Goal: Information Seeking & Learning: Learn about a topic

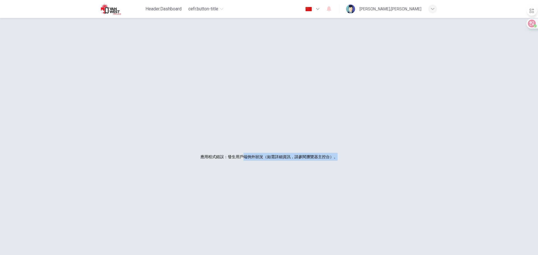
drag, startPoint x: 241, startPoint y: 158, endPoint x: 331, endPoint y: 155, distance: 90.3
click at [333, 155] on font "應用程式錯誤：發生用戶端例外狀況（如需詳細資訊，請參閱瀏覽器主控台）。" at bounding box center [268, 157] width 137 height 4
click at [326, 156] on font "應用程式錯誤：發生用戶端例外狀況（如需詳細資訊，請參閱瀏覽器主控台）。" at bounding box center [268, 157] width 137 height 4
click at [249, 71] on div "應用程式錯誤：發生用戶端例外狀況（如需詳細資訊，請參閱瀏覽器主控台）。" at bounding box center [269, 156] width 341 height 255
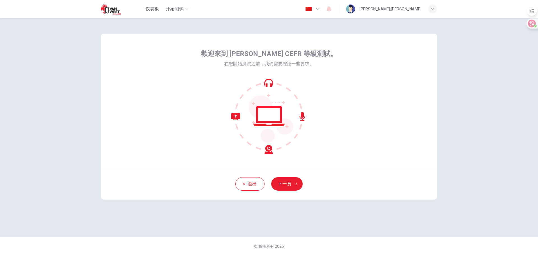
click at [316, 143] on div at bounding box center [269, 116] width 136 height 76
click at [296, 183] on icon "button" at bounding box center [295, 184] width 3 height 2
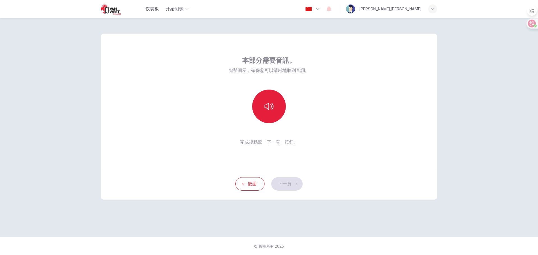
click at [271, 110] on icon "button" at bounding box center [268, 106] width 9 height 9
click at [293, 169] on div "後面 下一頁" at bounding box center [269, 184] width 336 height 32
click at [291, 183] on font "下一頁" at bounding box center [284, 183] width 13 height 5
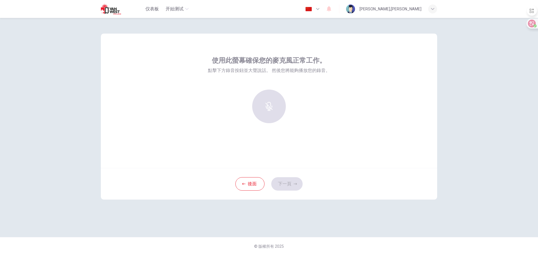
click at [277, 106] on div at bounding box center [269, 107] width 61 height 34
click at [275, 110] on div at bounding box center [269, 107] width 61 height 34
drag, startPoint x: 250, startPoint y: 185, endPoint x: 275, endPoint y: 104, distance: 84.7
click at [271, 122] on div "使用此螢幕確保您的麥克風正常工作。 點擊下方錄音按鈕並大聲說話。 然後您將能夠播放您的錄音。 後面 下一頁" at bounding box center [269, 117] width 336 height 166
click at [276, 101] on div at bounding box center [269, 107] width 61 height 34
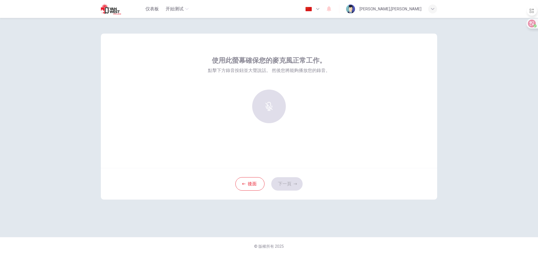
click at [271, 103] on div at bounding box center [269, 107] width 61 height 34
drag, startPoint x: 271, startPoint y: 103, endPoint x: 241, endPoint y: 169, distance: 72.9
click at [271, 103] on div at bounding box center [269, 107] width 61 height 34
click at [239, 182] on button "後面" at bounding box center [249, 183] width 29 height 13
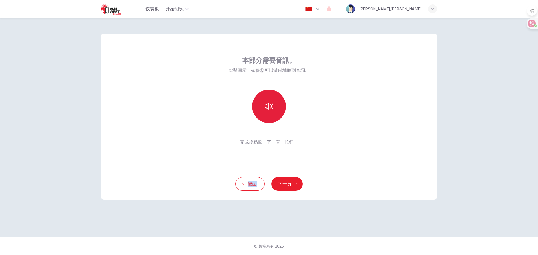
click at [266, 101] on button "button" at bounding box center [269, 107] width 34 height 34
drag, startPoint x: 287, startPoint y: 182, endPoint x: 293, endPoint y: 177, distance: 8.1
click at [287, 182] on font "下一頁" at bounding box center [284, 183] width 13 height 5
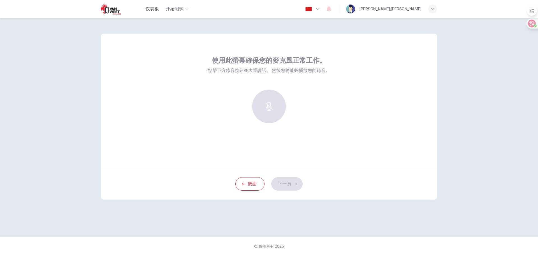
click at [273, 111] on div at bounding box center [269, 107] width 61 height 34
drag, startPoint x: 433, startPoint y: 2, endPoint x: 388, endPoint y: 69, distance: 81.3
click at [419, 62] on div "使用此螢幕確保您的麥克風正常工作。 點擊下方錄音按鈕並大聲說話。 然後您將能夠播放您的錄音。" at bounding box center [269, 101] width 336 height 134
click at [250, 182] on font "後面" at bounding box center [252, 183] width 9 height 5
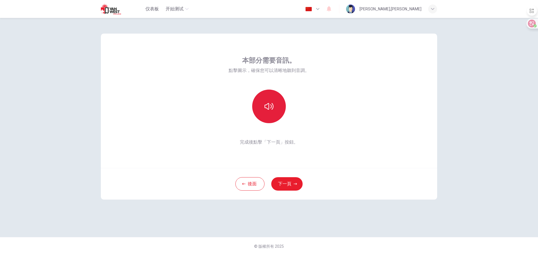
click at [269, 113] on button "button" at bounding box center [269, 107] width 34 height 34
click at [282, 187] on font "下一頁" at bounding box center [284, 184] width 13 height 7
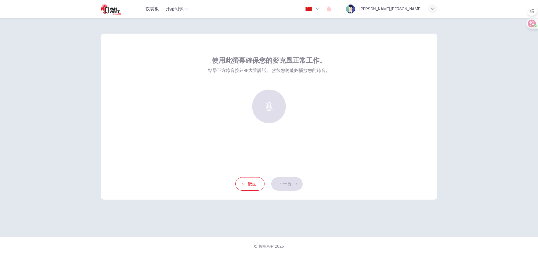
click at [275, 149] on div "使用此螢幕確保您的麥克風正常工作。 點擊下方錄音按鈕並大聲說話。 然後您將能夠播放您的錄音。" at bounding box center [269, 101] width 336 height 134
click at [262, 112] on div at bounding box center [269, 107] width 61 height 34
click at [272, 108] on div at bounding box center [269, 107] width 61 height 34
click at [257, 182] on button "後面" at bounding box center [249, 183] width 29 height 13
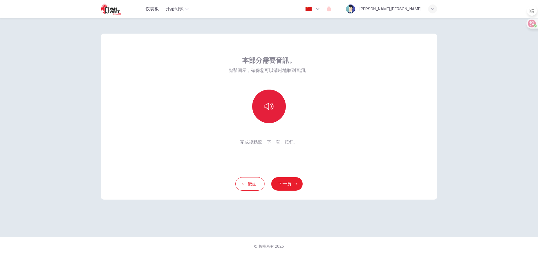
drag, startPoint x: 257, startPoint y: 182, endPoint x: 272, endPoint y: 96, distance: 87.3
click at [273, 96] on div "本部分需要音訊。 點擊圖示，確保您可以清晰地聽到音調。 完成後點擊「下一頁」按鈕。 後面 下一頁" at bounding box center [269, 117] width 336 height 166
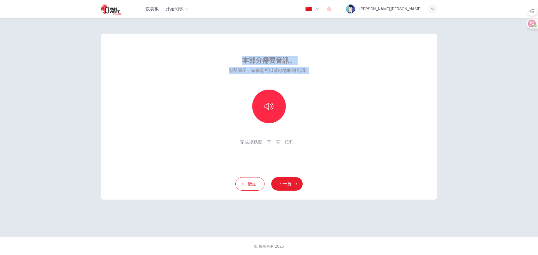
drag, startPoint x: 242, startPoint y: 58, endPoint x: 285, endPoint y: 73, distance: 45.3
click at [318, 79] on div "本部分需要音訊。 點擊圖示，確保您可以清晰地聽到音調。 完成後點擊「下一頁」按鈕。" at bounding box center [269, 101] width 336 height 134
click at [281, 71] on font "點擊圖示，確保您可以清晰地聽到音調。" at bounding box center [269, 70] width 81 height 5
click at [283, 152] on div "本部分需要音訊。 點擊圖示，確保您可以清晰地聽到音調。 完成後點擊「下一頁」按鈕。" at bounding box center [269, 101] width 336 height 134
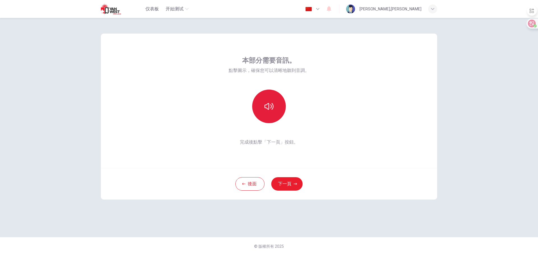
click at [276, 108] on button "button" at bounding box center [269, 107] width 34 height 34
click at [270, 114] on button "button" at bounding box center [269, 107] width 34 height 34
click at [296, 184] on icon "button" at bounding box center [295, 184] width 3 height 2
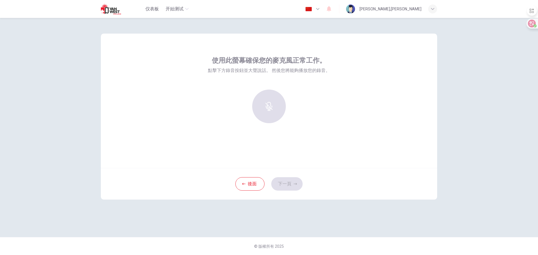
click at [269, 100] on div at bounding box center [269, 107] width 61 height 34
click at [271, 101] on div at bounding box center [269, 107] width 61 height 34
drag, startPoint x: 460, startPoint y: 1, endPoint x: 405, endPoint y: 112, distance: 123.7
click at [405, 112] on div "使用此螢幕確保您的麥克風正常工作。 點擊下方錄音按鈕並大聲說話。 然後您將能夠播放您的錄音。" at bounding box center [269, 101] width 336 height 134
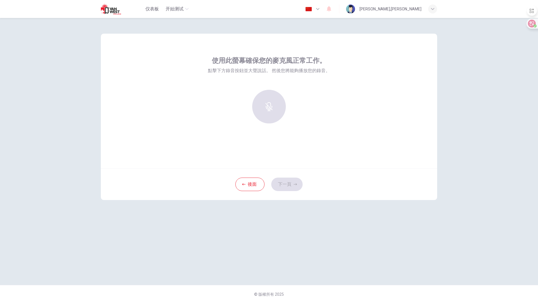
click at [254, 133] on div "使用此螢幕確保您的麥克風正常工作。 點擊下方錄音按鈕並大聲說話。 然後您將能夠播放您的錄音。" at bounding box center [269, 101] width 336 height 134
drag, startPoint x: 254, startPoint y: 133, endPoint x: 242, endPoint y: 112, distance: 24.2
click at [254, 133] on div "使用此螢幕確保您的麥克風正常工作。 點擊下方錄音按鈕並大聲說話。 然後您將能夠播放您的錄音。" at bounding box center [269, 101] width 336 height 134
click at [273, 141] on div "使用此螢幕確保您的麥克風正常工作。 點擊下方錄音按鈕並大聲說話。 然後您將能夠播放您的錄音。" at bounding box center [269, 101] width 336 height 134
click at [271, 89] on div "使用此螢幕確保您的麥克風正常工作。 點擊下方錄音按鈕並大聲說話。 然後您將能夠播放您的錄音。" at bounding box center [269, 92] width 122 height 72
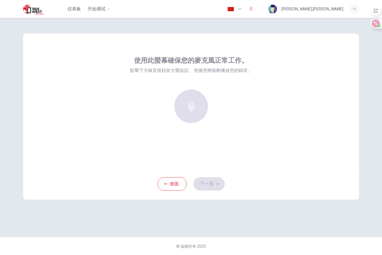
drag, startPoint x: 359, startPoint y: 90, endPoint x: 368, endPoint y: 94, distance: 9.3
click at [359, 90] on div "使用此螢幕確保您的麥克風正常工作。 點擊下方錄音按鈕並大聲說話。 然後您將能夠播放您的錄音。 後面 下一頁" at bounding box center [191, 127] width 354 height 219
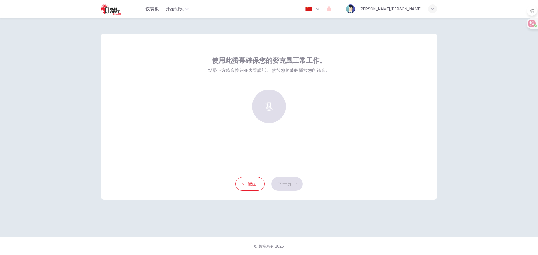
drag, startPoint x: 293, startPoint y: 92, endPoint x: 293, endPoint y: 97, distance: 5.1
click at [292, 92] on div at bounding box center [269, 107] width 61 height 34
drag, startPoint x: 277, startPoint y: 115, endPoint x: 262, endPoint y: 109, distance: 15.5
click at [277, 115] on div at bounding box center [269, 107] width 61 height 34
drag, startPoint x: 99, startPoint y: 177, endPoint x: 8, endPoint y: 147, distance: 96.3
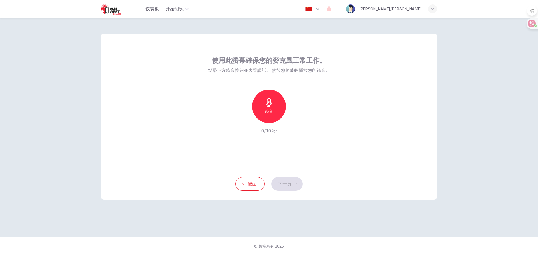
click at [199, 126] on div "使用此螢幕確保您的麥克風正常工作。 點擊下方錄音按鈕並大聲說話。 然後您將能夠播放您的錄音。 錄音 0/10 秒" at bounding box center [269, 101] width 336 height 134
click at [266, 103] on icon "button" at bounding box center [268, 102] width 9 height 9
click at [274, 107] on div "停止" at bounding box center [269, 107] width 34 height 34
click at [298, 120] on div "button" at bounding box center [294, 118] width 9 height 9
click at [164, 100] on div "使用此螢幕確保您的麥克風正常工作。 點擊下方錄音按鈕並大聲說話。 然後您將能夠播放您的錄音。 錄音 2/10秒" at bounding box center [269, 101] width 336 height 134
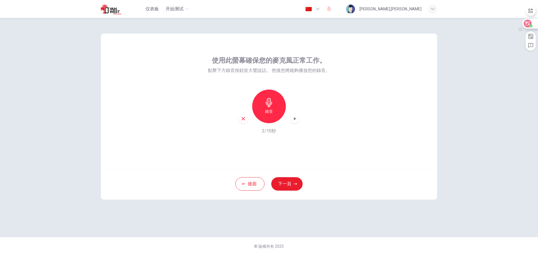
click at [527, 21] on icon at bounding box center [527, 23] width 5 height 4
click at [469, 52] on div "使用此屏幕确保您的麦克风正常工作。 点击下方录音按钮并大声说话。然后您将能够播放您的录音。 录音 2/10s 返回 下一页 © Copyright 2025" at bounding box center [269, 136] width 538 height 237
click at [526, 22] on icon at bounding box center [527, 23] width 5 height 4
click at [356, 86] on div "使用此螢幕確保您的麥克風正常工作。 點擊下方錄音按鈕並大聲說話。 然後您將能夠播放您的錄音。 錄音 2/10秒" at bounding box center [269, 101] width 336 height 134
click at [266, 106] on icon "button" at bounding box center [268, 102] width 9 height 9
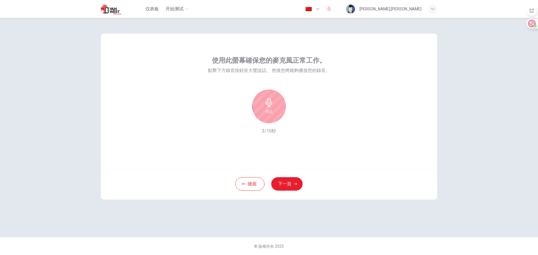
click at [270, 101] on icon "button" at bounding box center [269, 102] width 6 height 9
click at [295, 117] on icon "button" at bounding box center [295, 119] width 6 height 6
click at [279, 186] on font "下一頁" at bounding box center [284, 183] width 13 height 5
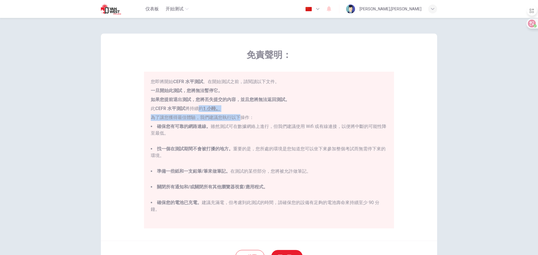
drag, startPoint x: 198, startPoint y: 108, endPoint x: 240, endPoint y: 112, distance: 42.5
click at [240, 113] on div "您即將開始 CEFR 水平測試 。在開始測試之前，請閱讀以下文件。 一旦開始此測試，您將無法暫停它。 如果您提前退出測試，您將丟失提交的內容，並且您將無法返回…" at bounding box center [269, 149] width 236 height 143
click at [242, 107] on p "此 CEFR 水平測試 將持續約 1 小時。" at bounding box center [269, 108] width 236 height 7
drag, startPoint x: 164, startPoint y: 127, endPoint x: 356, endPoint y: 131, distance: 191.7
click at [356, 131] on li "確保您有可靠的網路連線。 雖然測試可在數據網絡上進行，但我們建議使用 Wifi 或有線連接，以便將中斷的可能性降至最低。" at bounding box center [269, 133] width 236 height 20
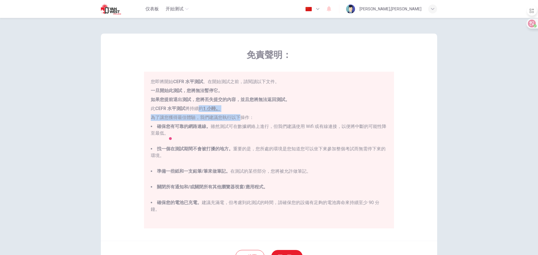
click at [351, 124] on font "確保您有可靠的網路連線。 雖然測試可在數據網絡上進行，但我們建議使用 Wifi 或有線連接，以便將中斷的可能性降至最低。" at bounding box center [269, 130] width 236 height 12
drag, startPoint x: 162, startPoint y: 145, endPoint x: 412, endPoint y: 167, distance: 250.5
click at [412, 167] on div "免責聲明： 您即將開始 CEFR 水平測試 。在開始測試之前，請閱讀以下文件。 一旦開始此測試，您將無法暫停它。 如果您提前退出測試，您將丟失提交的內容，並且…" at bounding box center [269, 137] width 336 height 207
click at [182, 170] on b "準備一些紙和一支鉛筆/筆來做筆記。" at bounding box center [193, 171] width 73 height 5
click at [249, 144] on ul "確保您有可靠的網路連線。 雖然測試可在數據網絡上進行，但我們建議使用 Wifi 或有線連接，以便將中斷的可能性降至最低。 找一個在測試期間不會被打擾的地方。 …" at bounding box center [269, 171] width 236 height 96
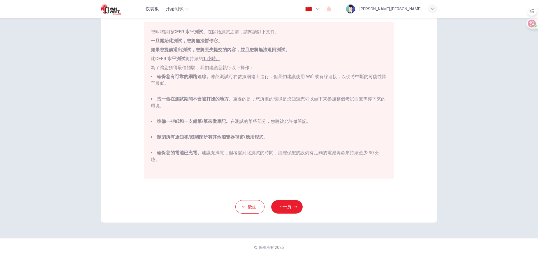
scroll to position [51, 0]
click at [283, 206] on font "下一頁" at bounding box center [284, 205] width 13 height 5
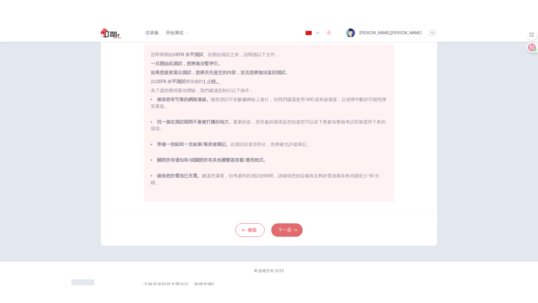
scroll to position [0, 0]
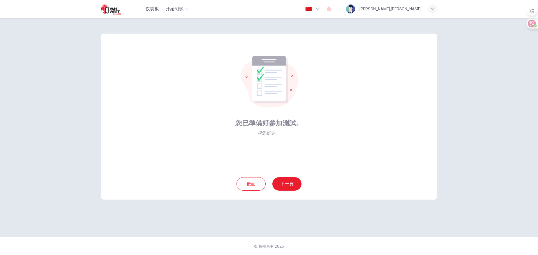
click at [219, 136] on div "您已準備好參加測試。 祝您好運！" at bounding box center [269, 101] width 336 height 134
click at [292, 186] on font "下一頁" at bounding box center [286, 183] width 13 height 5
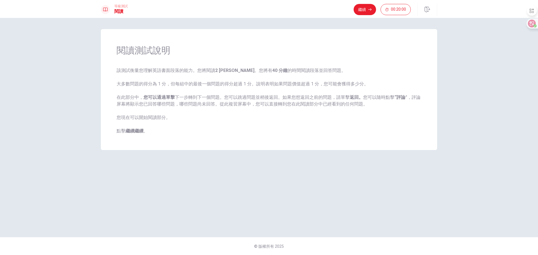
drag, startPoint x: 122, startPoint y: 51, endPoint x: 147, endPoint y: 55, distance: 25.0
click at [150, 53] on font "閱讀測試說明" at bounding box center [144, 50] width 54 height 11
drag, startPoint x: 127, startPoint y: 69, endPoint x: 131, endPoint y: 69, distance: 4.2
click at [129, 69] on font "該測試衡量您理解英語書面段落的能力。您將閱讀 2 [PERSON_NAME]。您將有 40 分鐘 的時間閱讀段落並回答問題。" at bounding box center [231, 70] width 229 height 5
click at [132, 69] on font "該測試衡量您理解英語書面段落的能力。您將閱讀 2 [PERSON_NAME]。您將有 40 分鐘 的時間閱讀段落並回答問題。" at bounding box center [231, 70] width 229 height 5
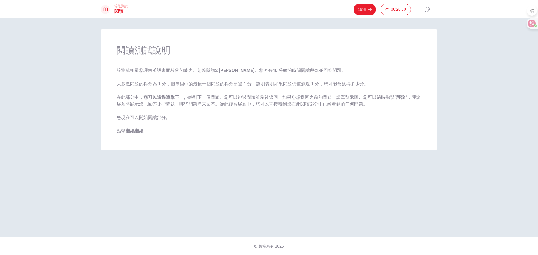
drag, startPoint x: 132, startPoint y: 69, endPoint x: 182, endPoint y: 69, distance: 49.9
click at [181, 69] on font "該測試衡量您理解英語書面段落的能力。您將閱讀 2 [PERSON_NAME]。您將有 40 分鐘 的時間閱讀段落並回答問題。" at bounding box center [231, 70] width 229 height 5
drag, startPoint x: 166, startPoint y: 71, endPoint x: 193, endPoint y: 70, distance: 26.4
click at [191, 70] on font "該測試衡量您理解英語書面段落的能力。您將閱讀 2 [PERSON_NAME]。您將有 40 分鐘 的時間閱讀段落並回答問題。" at bounding box center [231, 70] width 229 height 5
drag, startPoint x: 250, startPoint y: 76, endPoint x: 271, endPoint y: 70, distance: 22.3
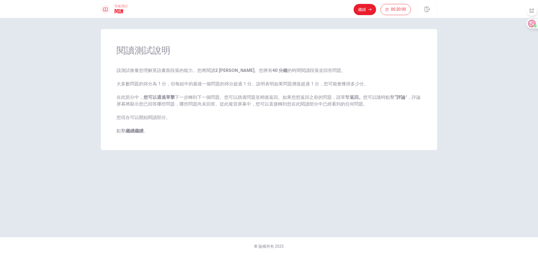
click at [271, 70] on span "該測試衡量您理解英語書面段落的能力。您將閱讀 2 [PERSON_NAME]。您將有 40 分鐘 的時間閱讀段落並回答問題。 大多數問題的得分為 1 分，但每…" at bounding box center [269, 100] width 305 height 67
drag, startPoint x: 282, startPoint y: 71, endPoint x: 269, endPoint y: 73, distance: 13.3
click at [269, 73] on font "該測試衡量您理解英語書面段落的能力。您將閱讀 2 [PERSON_NAME]。您將有 40 分鐘 的時間閱讀段落並回答問題。" at bounding box center [231, 70] width 229 height 5
click at [275, 72] on font "該測試衡量您理解英語書面段落的能力。您將閱讀 2 [PERSON_NAME]。您將有 40 分鐘 的時間閱讀段落並回答問題。" at bounding box center [231, 70] width 229 height 5
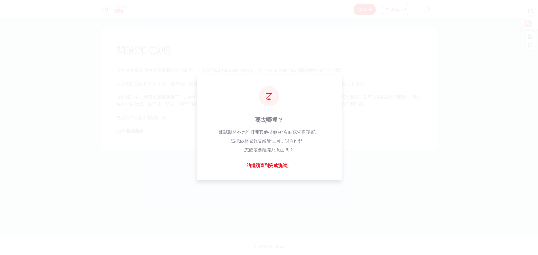
click at [529, 24] on icon at bounding box center [527, 23] width 5 height 4
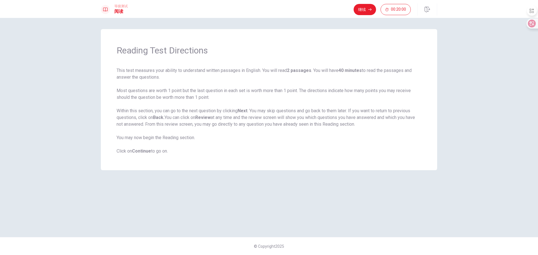
click at [344, 88] on span "This test measures your ability to understand written passages in English. You …" at bounding box center [269, 110] width 305 height 87
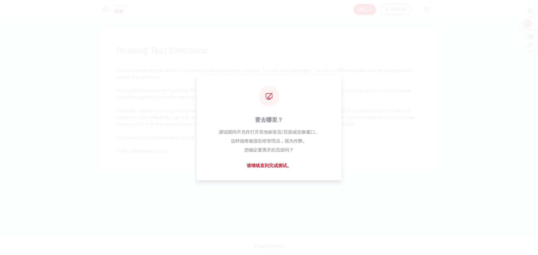
click at [526, 22] on icon at bounding box center [527, 23] width 5 height 4
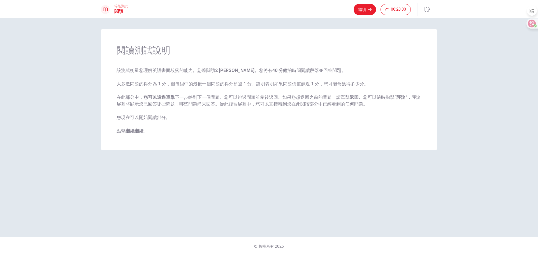
click at [389, 191] on div "閱讀測試說明 該測試衡量您理解英語書面段落的能力。您將閱讀 2 [PERSON_NAME]。您將有 40 分鐘 的時間閱讀段落並回答問題。 大多數問題的得分為…" at bounding box center [269, 127] width 354 height 197
drag, startPoint x: 107, startPoint y: 177, endPoint x: 119, endPoint y: 175, distance: 12.5
click at [107, 177] on div "閱讀測試說明 該測試衡量您理解英語書面段落的能力。您將閱讀 2 [PERSON_NAME]。您將有 40 分鐘 的時間閱讀段落並回答問題。 大多數問題的得分為…" at bounding box center [269, 127] width 354 height 197
drag, startPoint x: 133, startPoint y: 132, endPoint x: 148, endPoint y: 129, distance: 15.4
click at [133, 132] on b "繼續繼續" at bounding box center [135, 130] width 18 height 5
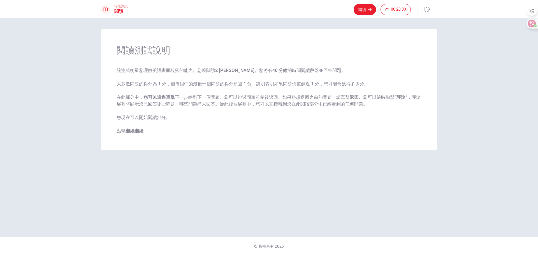
click at [419, 63] on div "閱讀測試說明 該測試衡量您理解英語書面段落的能力。您將閱讀 2 [PERSON_NAME]。您將有 40 分鐘 的時間閱讀段落並回答問題。 大多數問題的得分為…" at bounding box center [269, 89] width 336 height 121
drag, startPoint x: 213, startPoint y: 119, endPoint x: 223, endPoint y: 115, distance: 11.0
click at [214, 119] on span "該測試衡量您理解英語書面段落的能力。您將閱讀 2 [PERSON_NAME]。您將有 40 分鐘 的時間閱讀段落並回答問題。 大多數問題的得分為 1 分，但每…" at bounding box center [269, 100] width 305 height 67
drag, startPoint x: 365, startPoint y: 9, endPoint x: 368, endPoint y: 11, distance: 3.4
click at [365, 9] on font "繼續" at bounding box center [362, 9] width 8 height 4
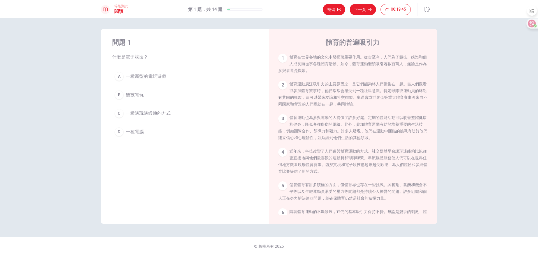
click at [139, 96] on font "競技電玩" at bounding box center [135, 94] width 18 height 5
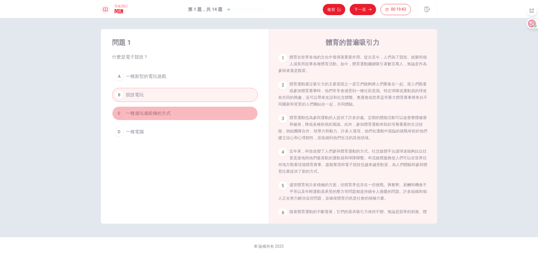
click at [139, 112] on font "一種邊玩邊鍛煉的方式" at bounding box center [148, 113] width 45 height 5
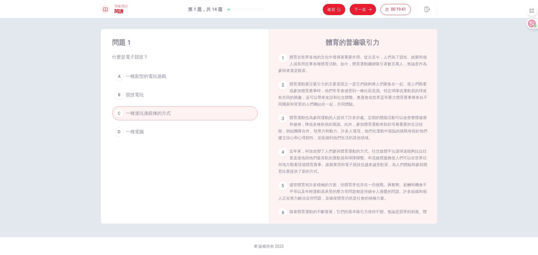
drag, startPoint x: 47, startPoint y: 114, endPoint x: 55, endPoint y: 173, distance: 59.5
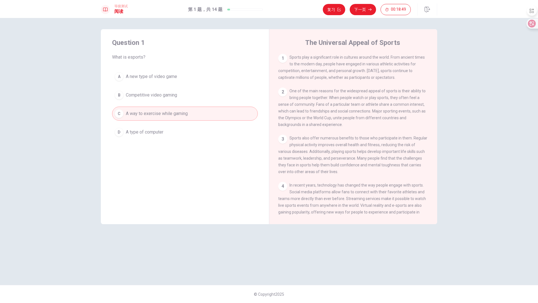
drag, startPoint x: 123, startPoint y: 56, endPoint x: 134, endPoint y: 55, distance: 10.7
click at [134, 55] on span "What is esports?" at bounding box center [185, 57] width 146 height 7
drag, startPoint x: 291, startPoint y: 57, endPoint x: 380, endPoint y: 53, distance: 89.2
click at [373, 54] on div "1 Sports play a significant role in cultures around the world. From ancient tim…" at bounding box center [353, 67] width 150 height 27
drag, startPoint x: 289, startPoint y: 93, endPoint x: 367, endPoint y: 126, distance: 84.2
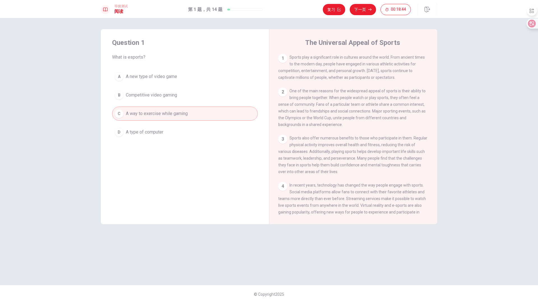
click at [393, 122] on span "One of the main reasons for the widespread appeal of sports is their ability to…" at bounding box center [351, 108] width 147 height 38
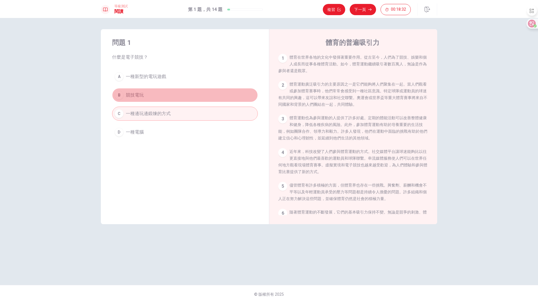
click at [144, 94] on button "B 競技電玩" at bounding box center [185, 95] width 146 height 14
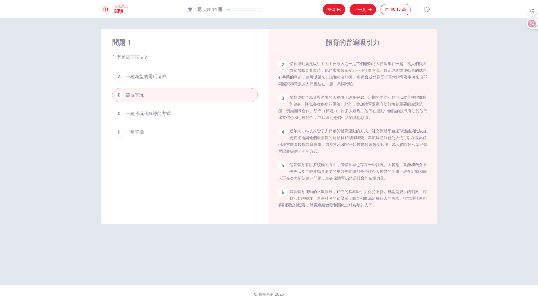
scroll to position [26, 0]
click at [372, 11] on button "下一頁" at bounding box center [363, 9] width 26 height 11
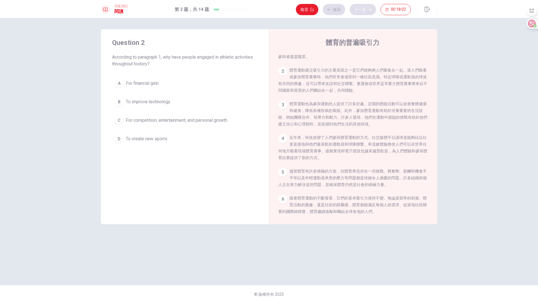
scroll to position [0, 0]
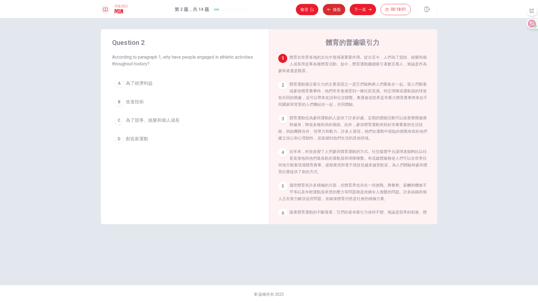
click at [338, 9] on font "後面" at bounding box center [337, 9] width 8 height 4
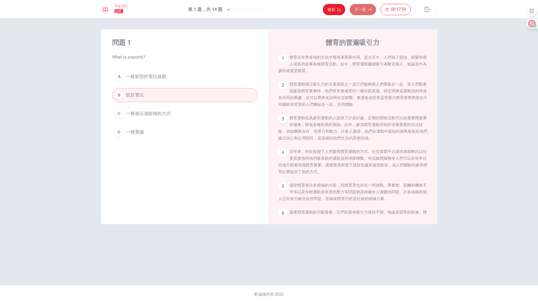
click at [361, 8] on font "下一頁" at bounding box center [360, 9] width 12 height 4
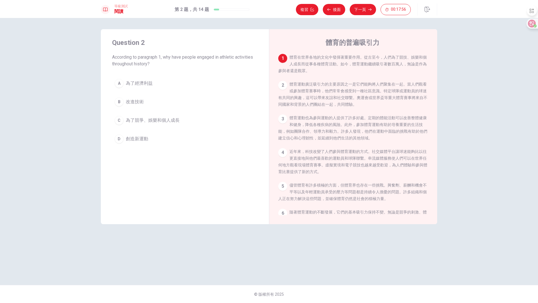
click at [144, 60] on span "According to paragraph 1, why have people engaged in athletic activities throug…" at bounding box center [185, 60] width 146 height 13
click at [143, 58] on span "According to paragraph 1, why have people engaged in athletic activities throug…" at bounding box center [185, 60] width 146 height 13
click at [284, 85] on div "2" at bounding box center [282, 85] width 9 height 9
click at [145, 113] on font "為了競爭、娛樂和個人成長" at bounding box center [153, 113] width 54 height 5
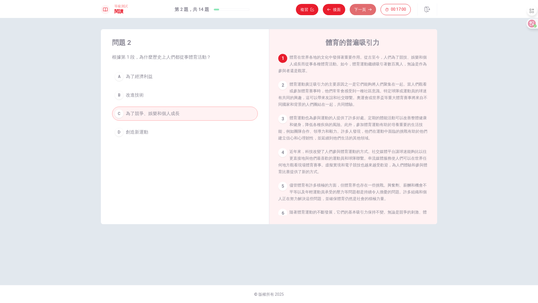
click at [357, 11] on font "下一頁" at bounding box center [360, 9] width 12 height 4
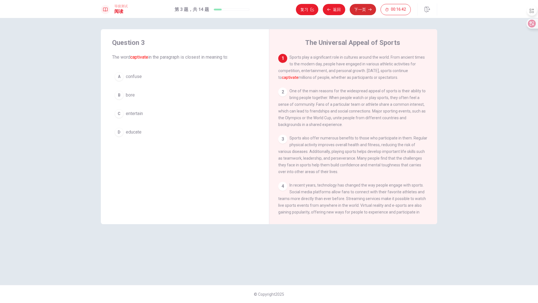
drag, startPoint x: 133, startPoint y: 58, endPoint x: 149, endPoint y: 58, distance: 16.0
click at [148, 58] on font "captivate" at bounding box center [139, 56] width 18 height 5
drag, startPoint x: 132, startPoint y: 57, endPoint x: 138, endPoint y: 58, distance: 5.9
click at [139, 58] on span "The word captivate in the paragraph is closest in meaning to:" at bounding box center [185, 57] width 146 height 7
drag, startPoint x: 398, startPoint y: 72, endPoint x: 415, endPoint y: 70, distance: 16.4
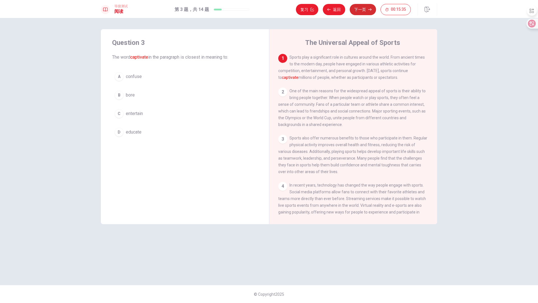
click at [414, 70] on span "Sports play a significant role in cultures around the world. From ancient times…" at bounding box center [351, 67] width 147 height 25
drag, startPoint x: 408, startPoint y: 73, endPoint x: 418, endPoint y: 73, distance: 10.1
click at [418, 73] on span "Sports play a significant role in cultures around the world. From ancient times…" at bounding box center [351, 67] width 147 height 25
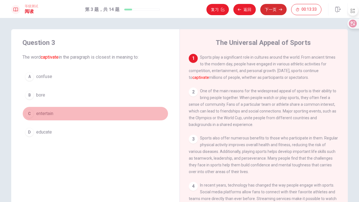
click at [47, 115] on span "entertain" at bounding box center [44, 113] width 17 height 7
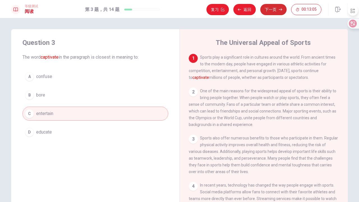
click at [74, 111] on button "C entertain" at bounding box center [95, 113] width 146 height 14
click at [120, 114] on button "C entertain" at bounding box center [95, 113] width 146 height 14
click at [270, 13] on button "下一页" at bounding box center [273, 9] width 26 height 11
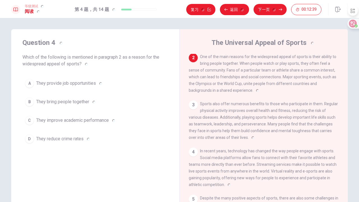
scroll to position [31, 0]
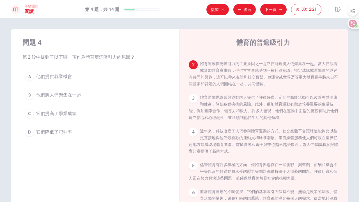
click at [79, 93] on font "他們將人們聚集在一起" at bounding box center [58, 94] width 45 height 5
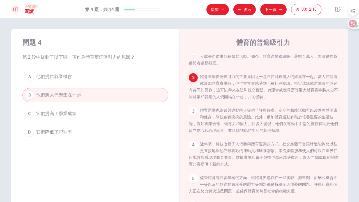
scroll to position [6, 0]
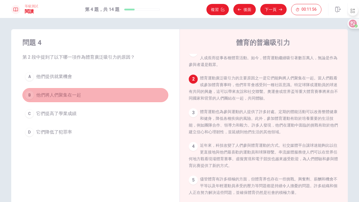
click at [74, 97] on font "他們將人們聚集在一起" at bounding box center [58, 94] width 45 height 5
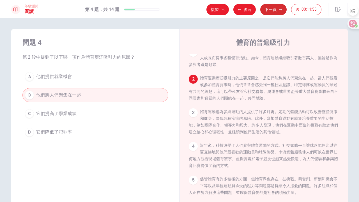
click at [273, 11] on font "下一頁" at bounding box center [270, 9] width 12 height 4
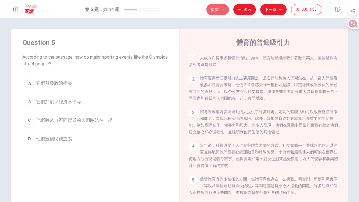
click at [220, 11] on button "複習" at bounding box center [217, 9] width 22 height 11
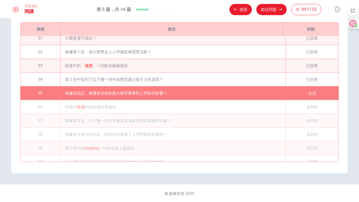
scroll to position [0, 0]
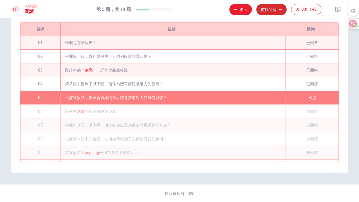
click at [268, 14] on button "前往問題" at bounding box center [271, 9] width 30 height 11
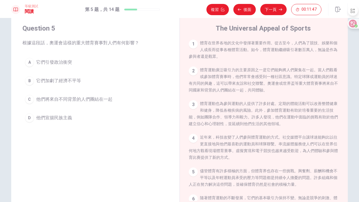
scroll to position [14, 0]
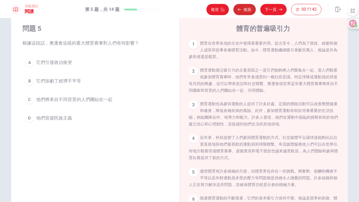
click at [246, 12] on button "後面" at bounding box center [244, 9] width 22 height 11
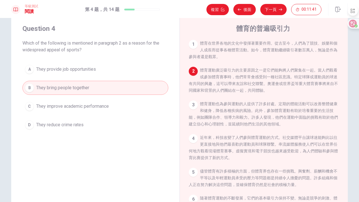
scroll to position [24, 0]
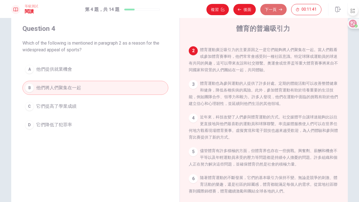
click at [266, 8] on font "下一頁" at bounding box center [270, 9] width 12 height 4
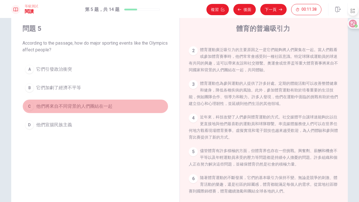
drag, startPoint x: 76, startPoint y: 103, endPoint x: 72, endPoint y: 98, distance: 6.9
click at [76, 103] on font "他們將來自不同背景的人們團結在一起" at bounding box center [74, 105] width 76 height 5
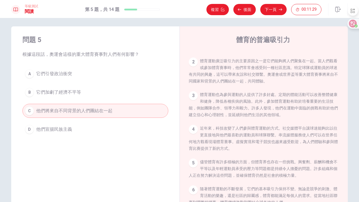
scroll to position [1, 0]
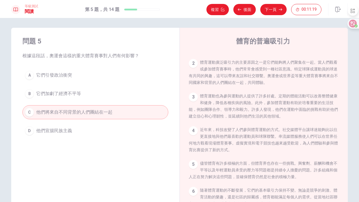
click at [270, 8] on font "下一頁" at bounding box center [270, 9] width 12 height 4
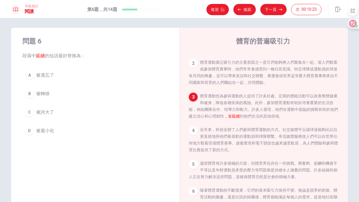
scroll to position [45, 0]
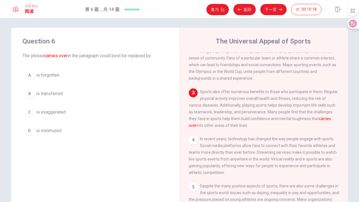
click at [47, 97] on button "B is transferred" at bounding box center [95, 94] width 146 height 14
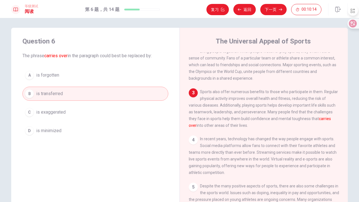
click at [52, 116] on button "C is exaggerated" at bounding box center [95, 112] width 146 height 14
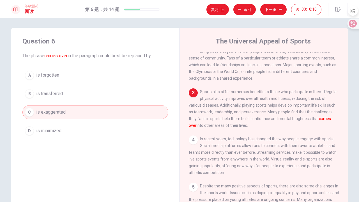
click at [57, 131] on span "is minimized" at bounding box center [48, 130] width 25 height 7
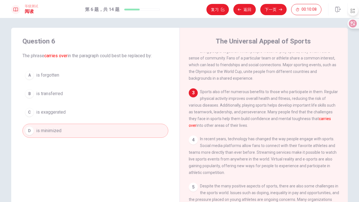
click at [51, 94] on span "is transferred" at bounding box center [49, 93] width 27 height 7
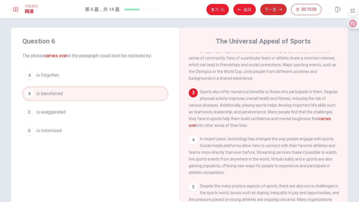
click at [274, 7] on button "下一页" at bounding box center [273, 9] width 26 height 11
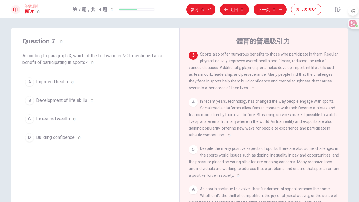
scroll to position [31, 0]
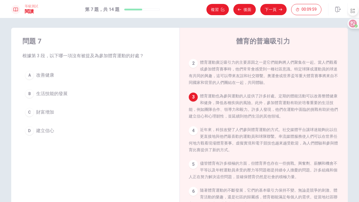
click at [55, 111] on button "C 財富增加" at bounding box center [95, 112] width 146 height 14
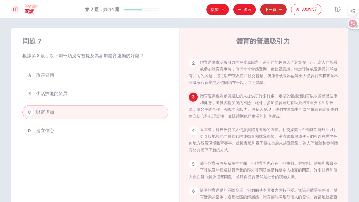
click at [269, 10] on font "下一頁" at bounding box center [270, 9] width 12 height 4
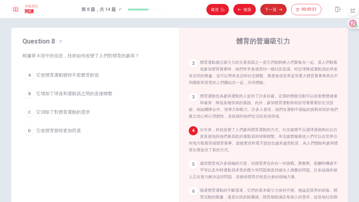
scroll to position [24, 0]
click at [83, 96] on span "它增加了球迷和運動員之間的直接聯繫" at bounding box center [74, 93] width 76 height 7
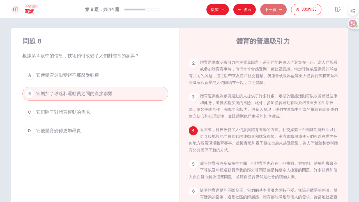
click at [268, 7] on font "下一頁" at bounding box center [270, 9] width 12 height 4
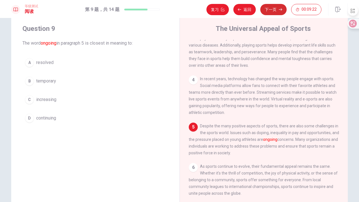
scroll to position [95, 0]
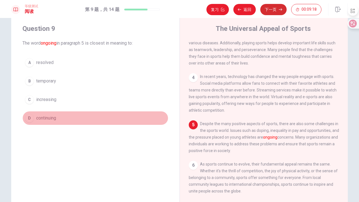
click at [65, 113] on button "D continuing" at bounding box center [95, 118] width 146 height 14
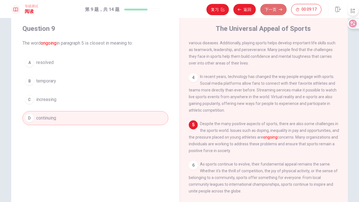
click at [275, 15] on button "下一页" at bounding box center [273, 9] width 26 height 11
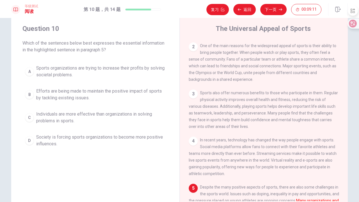
scroll to position [100, 0]
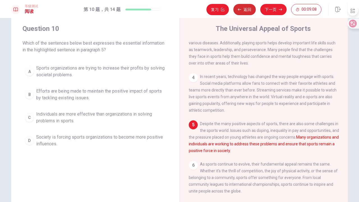
click at [243, 10] on button "返回" at bounding box center [244, 9] width 22 height 11
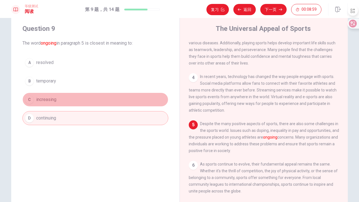
click at [60, 103] on button "C increasing" at bounding box center [95, 99] width 146 height 14
drag, startPoint x: 61, startPoint y: 97, endPoint x: 62, endPoint y: 88, distance: 9.0
click at [61, 94] on button "C increasing" at bounding box center [95, 99] width 146 height 14
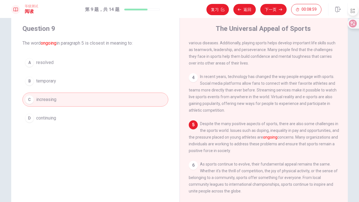
click at [63, 85] on div "A resolved B temporary C increasing D continuing" at bounding box center [95, 89] width 146 height 69
click at [63, 85] on button "B temporary" at bounding box center [95, 81] width 146 height 14
click at [63, 83] on button "B temporary" at bounding box center [95, 81] width 146 height 14
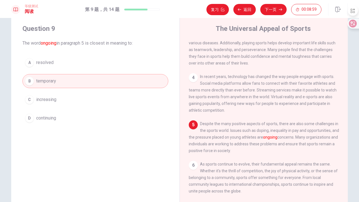
click at [64, 82] on button "B temporary" at bounding box center [95, 81] width 146 height 14
click at [65, 80] on button "B temporary" at bounding box center [95, 81] width 146 height 14
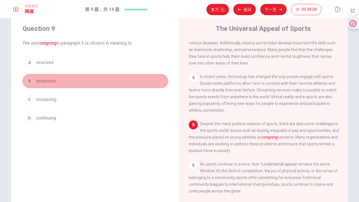
click at [66, 78] on button "B temporary" at bounding box center [95, 81] width 146 height 14
click at [66, 75] on button "B temporary" at bounding box center [95, 81] width 146 height 14
click at [68, 69] on div "A resolved B temporary C increasing D continuing" at bounding box center [95, 89] width 146 height 69
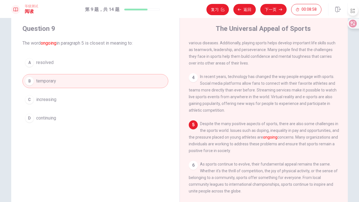
click at [69, 67] on button "A resolved" at bounding box center [95, 62] width 146 height 14
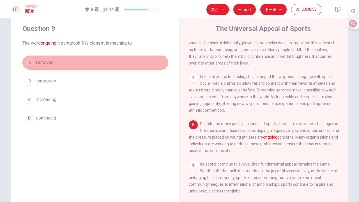
click at [69, 67] on button "A resolved" at bounding box center [95, 62] width 146 height 14
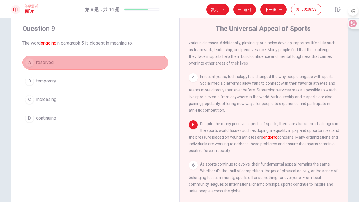
click at [69, 67] on button "A resolved" at bounding box center [95, 62] width 146 height 14
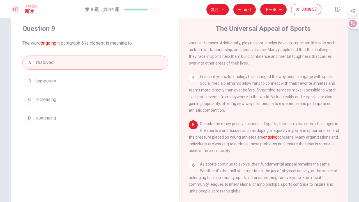
click at [69, 67] on button "A resolved" at bounding box center [95, 62] width 146 height 14
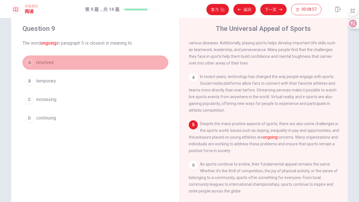
click at [69, 67] on button "A resolved" at bounding box center [95, 62] width 146 height 14
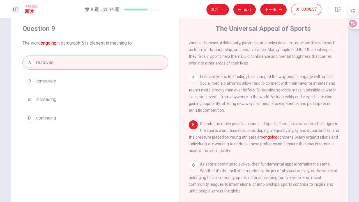
click at [69, 67] on button "A resolved" at bounding box center [95, 62] width 146 height 14
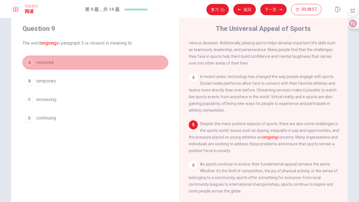
click at [69, 67] on button "A resolved" at bounding box center [95, 62] width 146 height 14
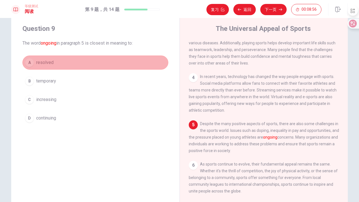
click at [69, 67] on button "A resolved" at bounding box center [95, 62] width 146 height 14
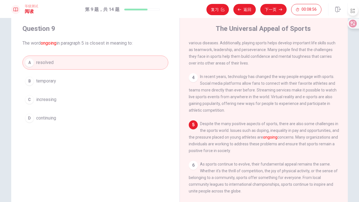
click at [69, 67] on button "A resolved" at bounding box center [95, 62] width 146 height 14
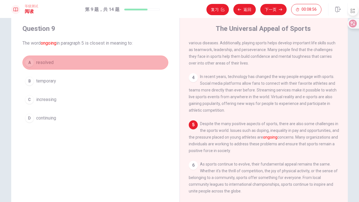
click at [69, 67] on button "A resolved" at bounding box center [95, 62] width 146 height 14
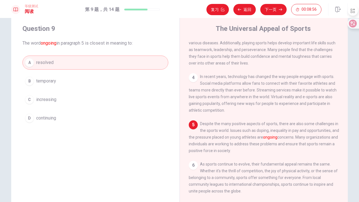
click at [69, 69] on div "A resolved B temporary C increasing D continuing" at bounding box center [95, 89] width 146 height 69
click at [69, 73] on div "A resolved B temporary C increasing D continuing" at bounding box center [95, 89] width 146 height 69
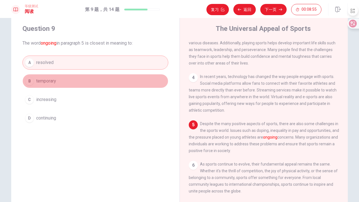
click at [69, 76] on button "B temporary" at bounding box center [95, 81] width 146 height 14
click at [68, 78] on button "B temporary" at bounding box center [95, 81] width 146 height 14
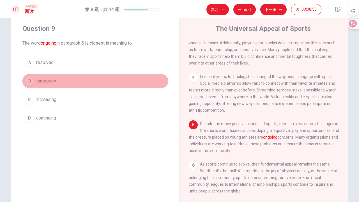
click at [68, 79] on button "B temporary" at bounding box center [95, 81] width 146 height 14
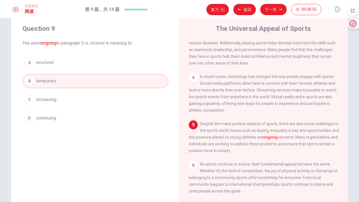
click at [68, 79] on button "B temporary" at bounding box center [95, 81] width 146 height 14
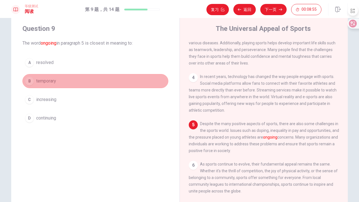
click at [68, 79] on button "B temporary" at bounding box center [95, 81] width 146 height 14
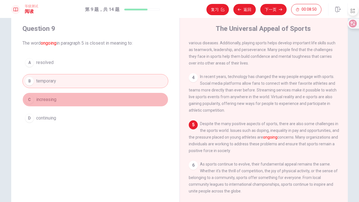
click at [54, 101] on span "increasing" at bounding box center [46, 99] width 20 height 7
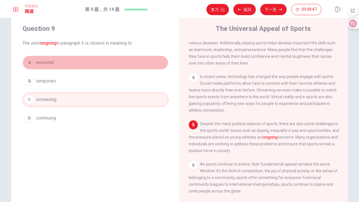
click at [76, 65] on button "A resolved" at bounding box center [95, 62] width 146 height 14
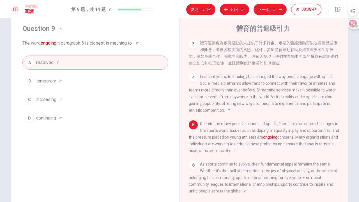
scroll to position [31, 0]
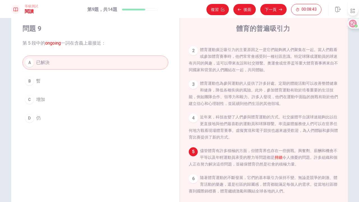
click at [62, 118] on button "D 仍" at bounding box center [95, 118] width 146 height 14
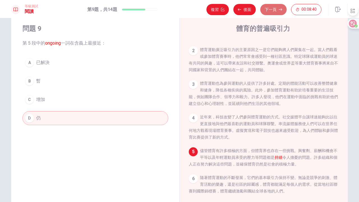
click at [272, 10] on font "下一頁" at bounding box center [270, 9] width 12 height 4
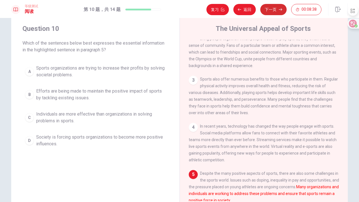
scroll to position [100, 0]
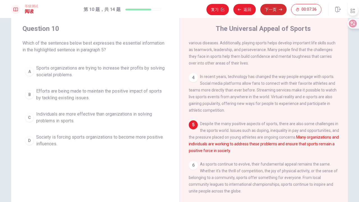
click at [81, 112] on span "Individuals are more effective than organizations in solving problems in sports." at bounding box center [100, 117] width 129 height 13
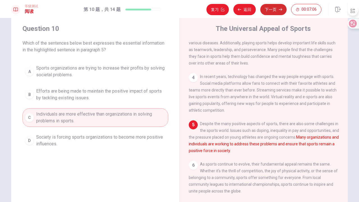
drag, startPoint x: 107, startPoint y: 120, endPoint x: 107, endPoint y: 124, distance: 3.9
click at [107, 120] on span "Individuals are more effective than organizations in solving problems in sports." at bounding box center [100, 117] width 129 height 13
click at [103, 139] on span "Society is forcing sports organizations to become more positive influences." at bounding box center [100, 140] width 129 height 13
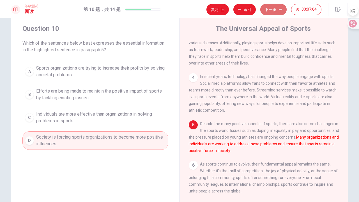
click at [269, 11] on button "下一页" at bounding box center [273, 9] width 26 height 11
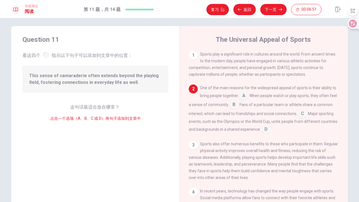
scroll to position [0, 0]
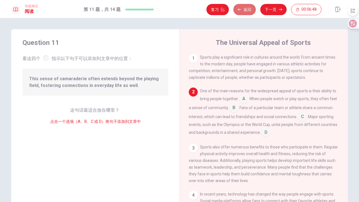
click at [240, 11] on icon "button" at bounding box center [239, 9] width 3 height 3
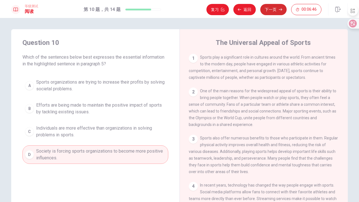
click at [263, 14] on button "下一页" at bounding box center [273, 9] width 26 height 11
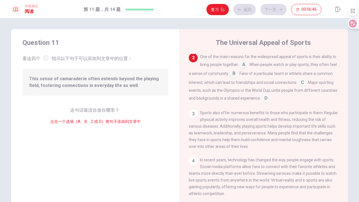
scroll to position [34, 0]
click at [237, 10] on button "返回" at bounding box center [244, 9] width 22 height 11
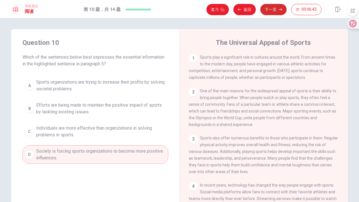
click at [272, 8] on button "下一页" at bounding box center [273, 9] width 26 height 11
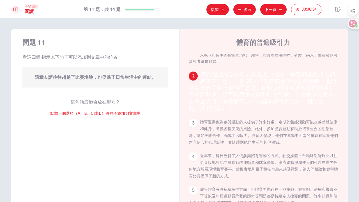
scroll to position [6, 0]
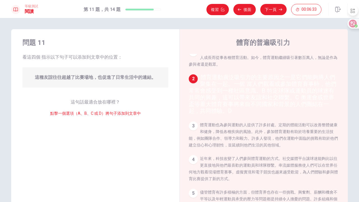
click at [180, 91] on div "體育的普遍吸引力 1 體育在世界各地的文化中發揮著重要作用。從古至今，人們為了競技、娛樂和個人成長而從事各種體育活動。如今，體育運動繼續吸引著數百萬人，無論是…" at bounding box center [263, 126] width 168 height 195
drag, startPoint x: 35, startPoint y: 77, endPoint x: 104, endPoint y: 76, distance: 68.4
click at [102, 76] on font "這種友誼往往超越了比賽場地，也促進了日常生活中的連結。" at bounding box center [95, 77] width 121 height 5
click at [261, 92] on font "當人們觀看或參加體育賽事時，他們常常會感受到一種社區意識。B" at bounding box center [262, 86] width 147 height 13
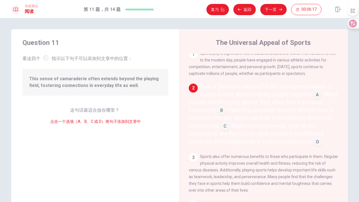
scroll to position [0, 0]
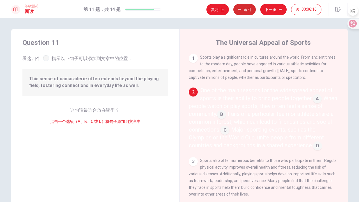
drag, startPoint x: 249, startPoint y: 9, endPoint x: 255, endPoint y: 9, distance: 6.4
click at [249, 9] on button "返回" at bounding box center [244, 9] width 22 height 11
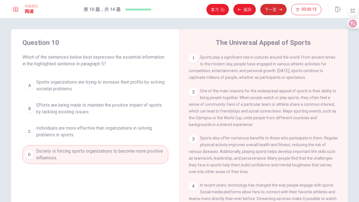
click at [273, 10] on button "下一页" at bounding box center [273, 9] width 26 height 11
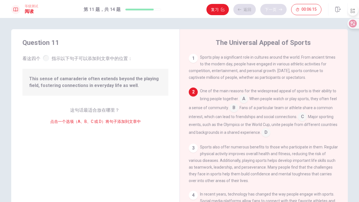
scroll to position [34, 0]
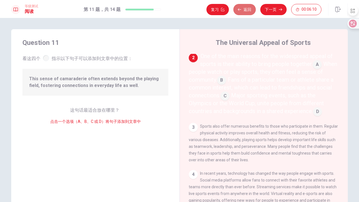
click at [251, 13] on button "返回" at bounding box center [244, 9] width 22 height 11
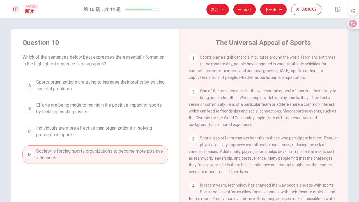
click at [264, 10] on button "下一页" at bounding box center [273, 9] width 26 height 11
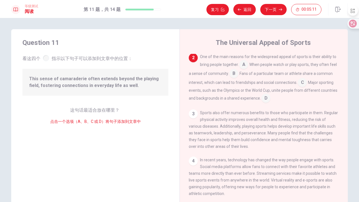
click at [300, 85] on input at bounding box center [302, 82] width 9 height 9
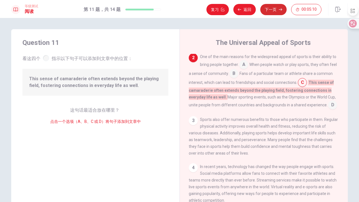
click at [272, 10] on button "下一页" at bounding box center [273, 9] width 26 height 11
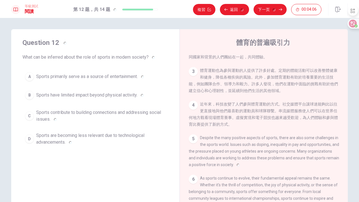
scroll to position [31, 0]
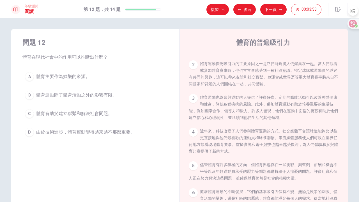
click at [61, 112] on font "體育有助於建立聯繫和解決社會問題。" at bounding box center [74, 113] width 76 height 5
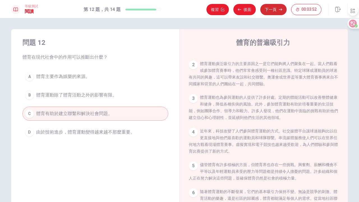
click at [274, 7] on font "下一頁" at bounding box center [270, 9] width 12 height 4
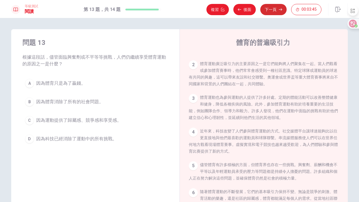
click at [95, 117] on font "因為運動提供了歸屬感、競爭感和享受感。" at bounding box center [78, 119] width 85 height 5
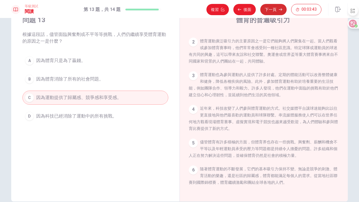
scroll to position [25, 0]
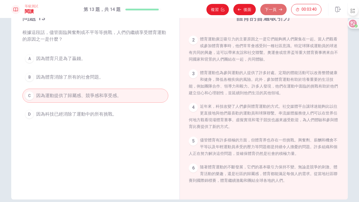
click at [269, 12] on button "下一頁" at bounding box center [273, 9] width 26 height 11
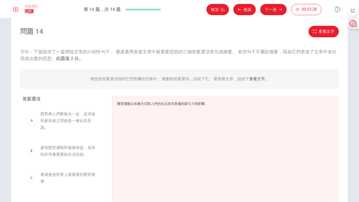
scroll to position [0, 0]
drag, startPoint x: 130, startPoint y: 104, endPoint x: 144, endPoint y: 104, distance: 14.6
click at [147, 106] on div "體育運動以各種方式對人們的生活具有普遍的吸引力和影響。" at bounding box center [222, 103] width 210 height 7
drag, startPoint x: 34, startPoint y: 52, endPoint x: 51, endPoint y: 52, distance: 17.1
click at [53, 52] on font "方向：下面提供了一篇簡短文章的介紹性句子。 通過選擇表達文章中最重要思想的三個答案選項來完成摘要。 有些句子不屬於摘要，因為它們表達了文章中未出現或次要的思想…" at bounding box center [178, 55] width 316 height 12
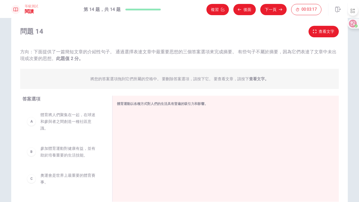
drag, startPoint x: 49, startPoint y: 51, endPoint x: 262, endPoint y: 51, distance: 213.2
click at [262, 51] on font "方向：下面提供了一篇簡短文章的介紹性句子。 通過選擇表達文章中最重要思想的三個答案選項來完成摘要。 有些句子不屬於摘要，因為它們表達了文章中未出現或次要的思想…" at bounding box center [178, 55] width 316 height 12
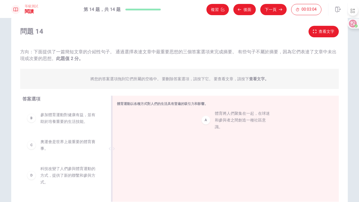
drag, startPoint x: 74, startPoint y: 126, endPoint x: 250, endPoint y: 115, distance: 176.5
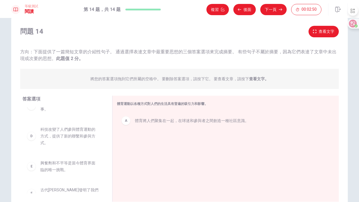
scroll to position [38, 0]
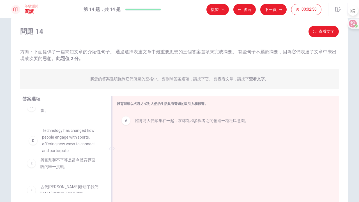
drag, startPoint x: 67, startPoint y: 137, endPoint x: 179, endPoint y: 133, distance: 111.9
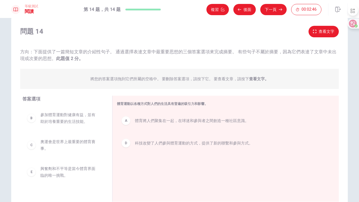
scroll to position [0, 0]
drag, startPoint x: 84, startPoint y: 131, endPoint x: 182, endPoint y: 160, distance: 102.0
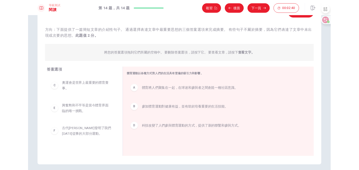
scroll to position [37, 0]
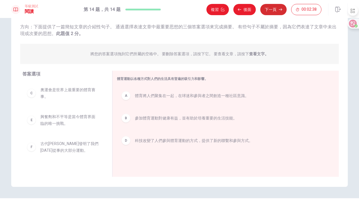
click at [277, 6] on button "下一頁" at bounding box center [273, 9] width 26 height 11
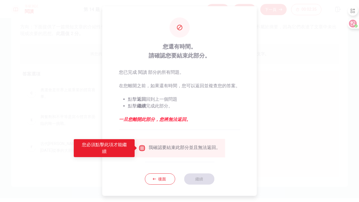
click at [141, 149] on input "您必须点击此项才能继续" at bounding box center [141, 148] width 7 height 7
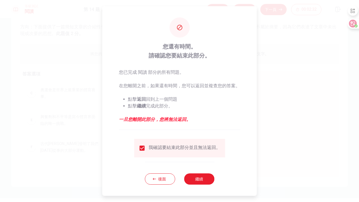
click at [195, 177] on font "繼續" at bounding box center [199, 179] width 8 height 4
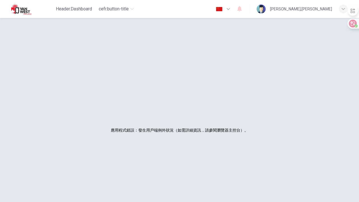
click at [180, 131] on font "應用程式錯誤：發生用戶端例外狀況（如需詳細資訊，請參閱瀏覽器主控台）。" at bounding box center [179, 130] width 137 height 4
drag, startPoint x: 119, startPoint y: 133, endPoint x: 114, endPoint y: 132, distance: 4.8
click at [119, 133] on h2 "應用程式錯誤：發生用戶端例外狀況（如需詳細資訊，請參閱瀏覽器主控台）。" at bounding box center [179, 130] width 137 height 8
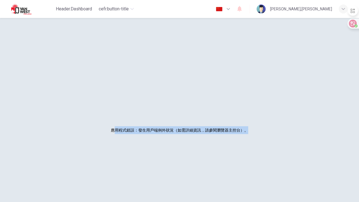
drag, startPoint x: 112, startPoint y: 131, endPoint x: 233, endPoint y: 137, distance: 121.2
click at [233, 137] on div "應用程式錯誤：發生用戶端例外狀況（如需詳細資訊，請參閱瀏覽器主控台）。" at bounding box center [179, 130] width 341 height 202
click at [221, 131] on font "應用程式錯誤：發生用戶端例外狀況（如需詳細資訊，請參閱瀏覽器主控台）。" at bounding box center [179, 130] width 137 height 4
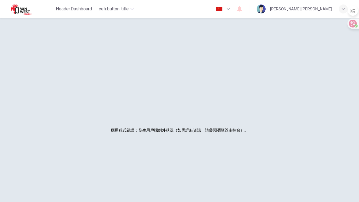
drag, startPoint x: 223, startPoint y: 49, endPoint x: 179, endPoint y: 49, distance: 44.3
click at [179, 49] on div "應用程式錯誤：發生用戶端例外狀況（如需詳細資訊，請參閱瀏覽器主控台）。" at bounding box center [179, 130] width 341 height 202
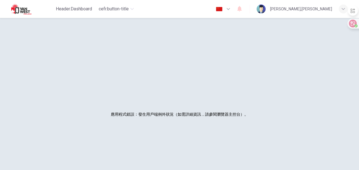
click at [184, 86] on div "應用程式錯誤：發生用戶端例外狀況（如需詳細資訊，請參閱瀏覽器主控台）。" at bounding box center [179, 114] width 341 height 170
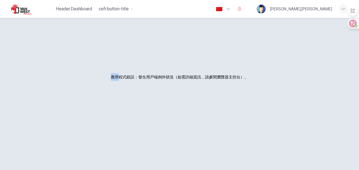
click at [116, 76] on font "應用程式錯誤：發生用戶端例外狀況（如需詳細資訊，請參閱瀏覽器主控台）。" at bounding box center [179, 77] width 137 height 4
click at [159, 78] on font "應用程式錯誤：發生用戶端例外狀況（如需詳細資訊，請參閱瀏覽器主控台）。" at bounding box center [179, 77] width 137 height 4
